Goal: Find specific page/section: Find specific page/section

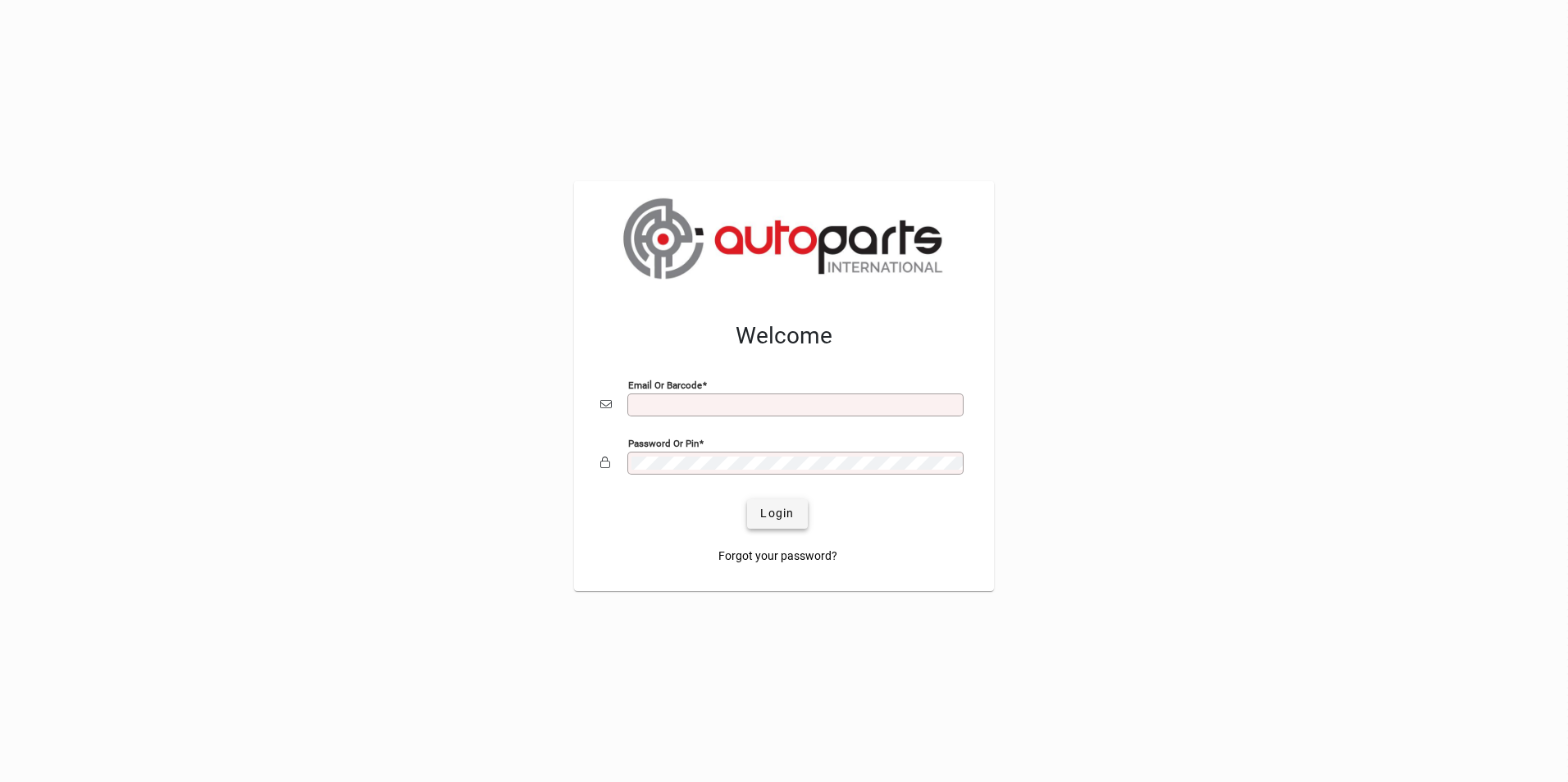
type input "**********"
click at [781, 521] on span "Login" at bounding box center [776, 513] width 34 height 17
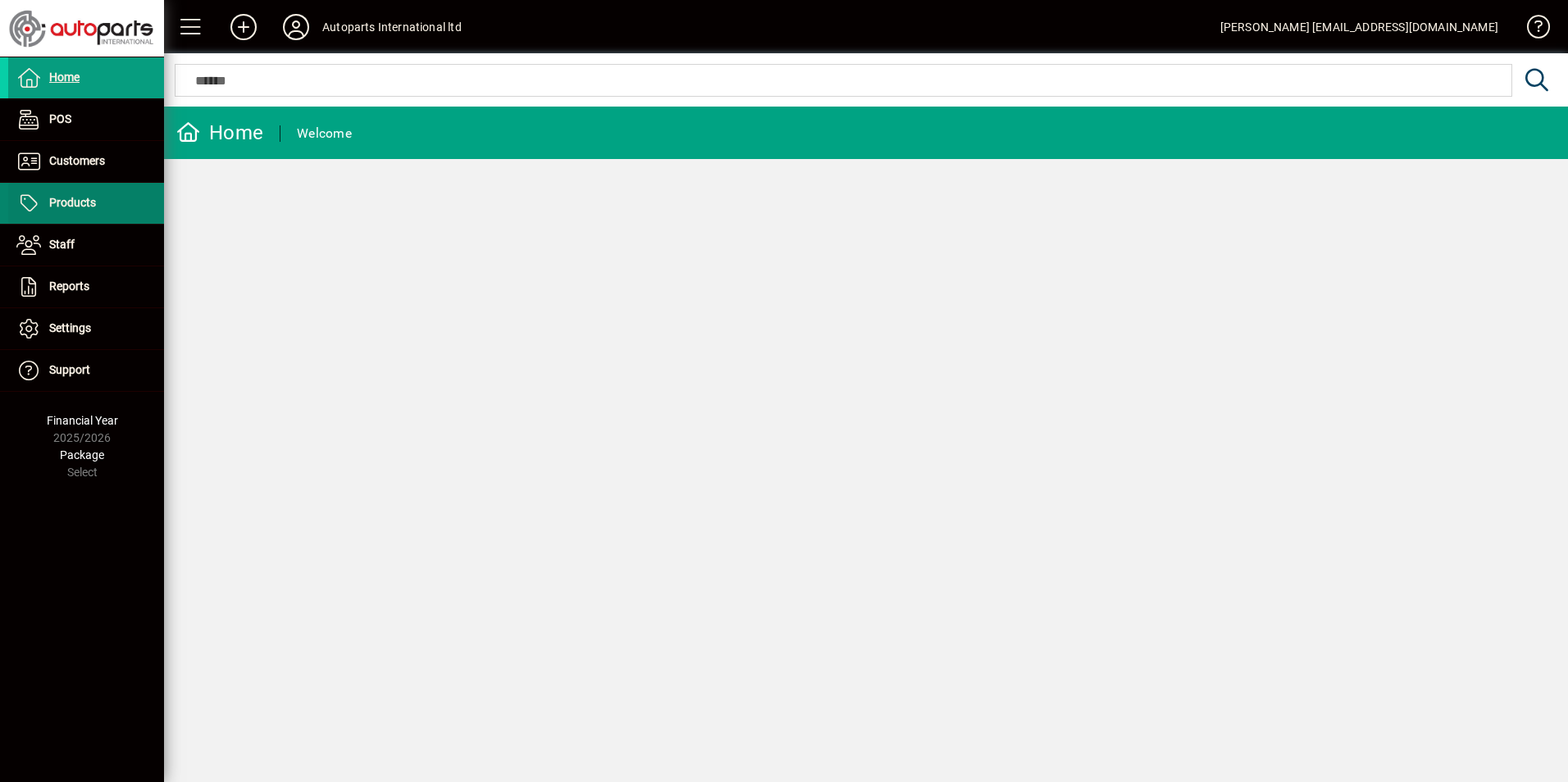
click at [106, 206] on span at bounding box center [85, 203] width 156 height 39
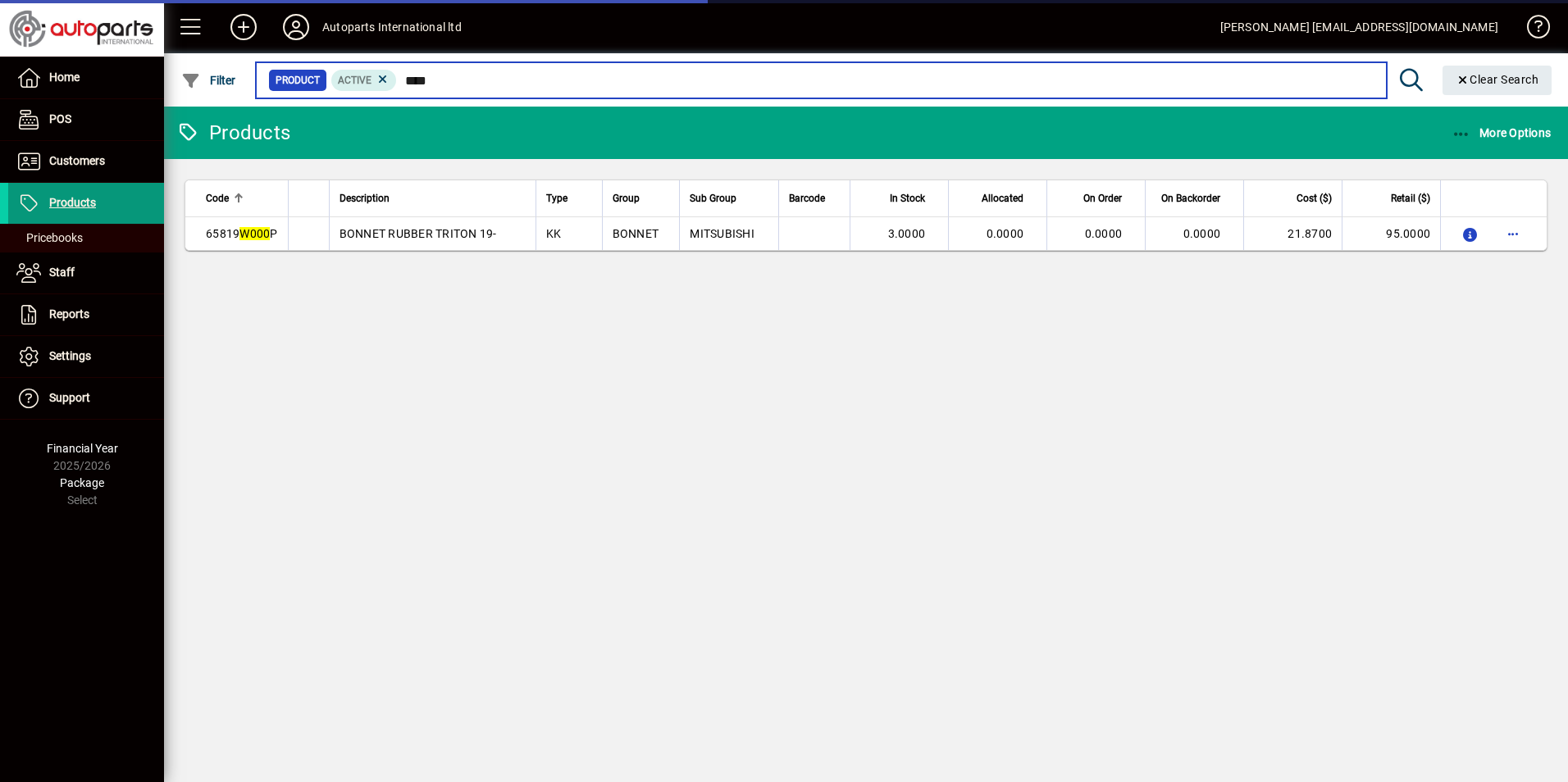
type input "*****"
